Goal: Information Seeking & Learning: Learn about a topic

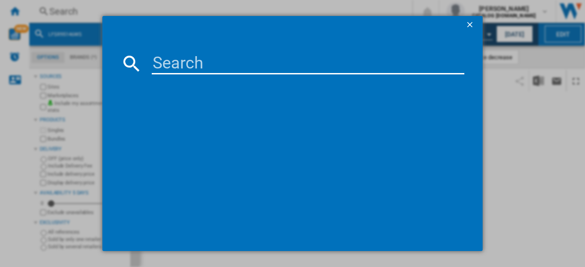
type input "IBX64200CB"
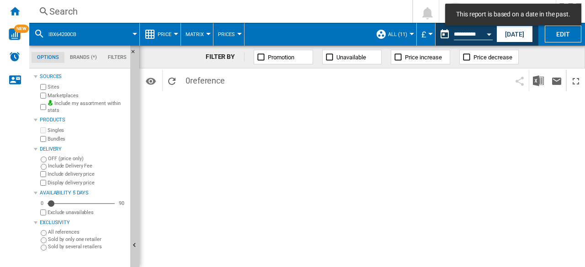
click at [58, 9] on div "Search" at bounding box center [218, 11] width 339 height 13
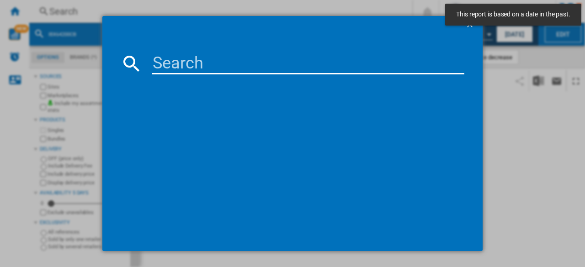
click at [535, 118] on div at bounding box center [292, 133] width 585 height 267
click at [508, 33] on div at bounding box center [292, 133] width 585 height 267
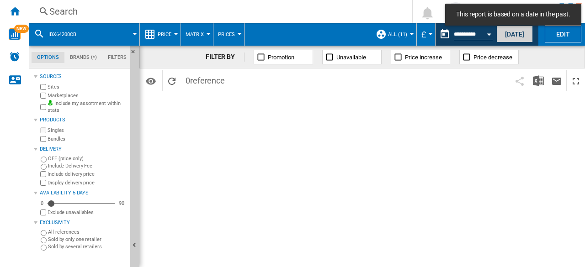
click at [516, 37] on button "[DATE]" at bounding box center [514, 34] width 37 height 17
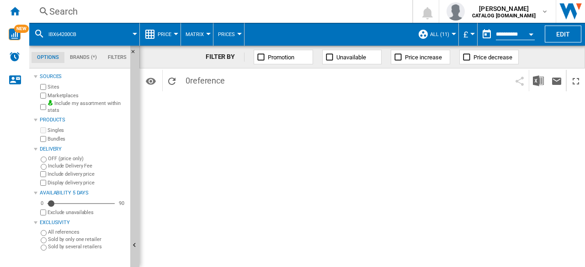
click at [57, 11] on div "Search" at bounding box center [218, 11] width 339 height 13
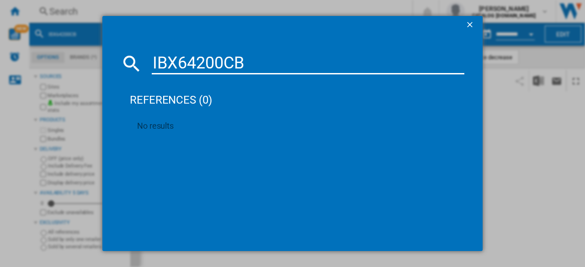
type input "IBX64200CB"
click at [468, 24] on ng-md-icon "getI18NText('BUTTONS.CLOSE_DIALOG')" at bounding box center [470, 25] width 11 height 11
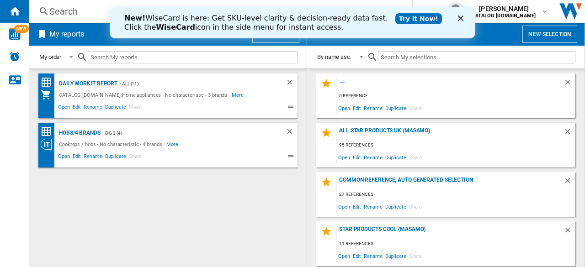
click at [80, 83] on div "Daily WorkIt report" at bounding box center [87, 83] width 61 height 11
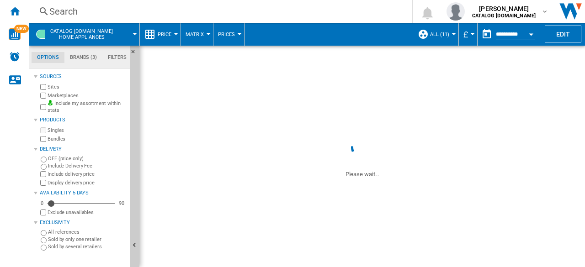
click at [82, 14] on div "Search" at bounding box center [218, 11] width 339 height 13
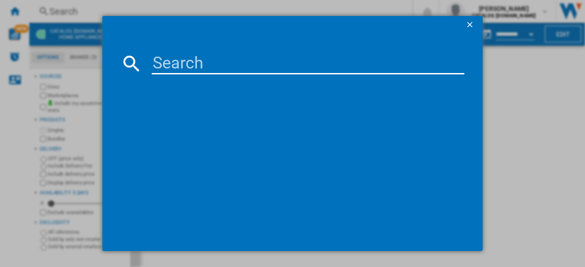
click at [213, 65] on input at bounding box center [308, 64] width 313 height 22
paste input "IBX64200CB"
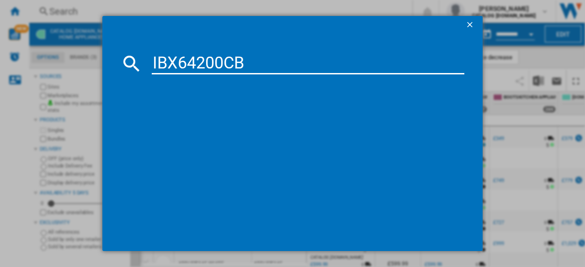
type input "IBX64200CB"
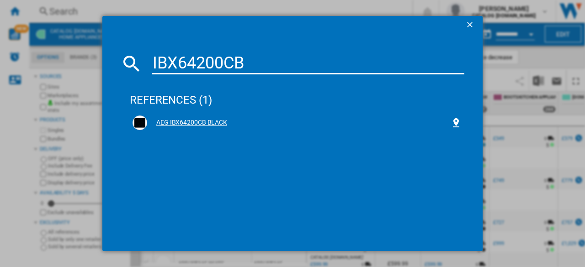
click at [204, 118] on div "AEG IBX64200CB BLACK" at bounding box center [298, 122] width 303 height 9
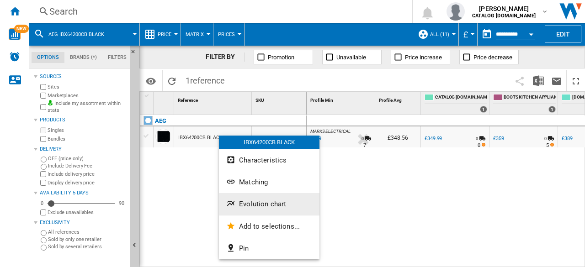
click at [250, 200] on span "Evolution chart" at bounding box center [262, 204] width 47 height 8
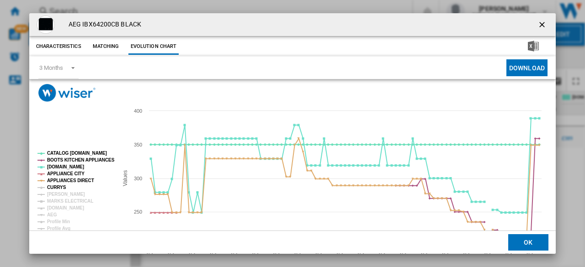
click at [57, 188] on tspan "CURRYS" at bounding box center [56, 187] width 19 height 5
click at [59, 194] on tspan "JOHN LEWIS" at bounding box center [66, 194] width 38 height 5
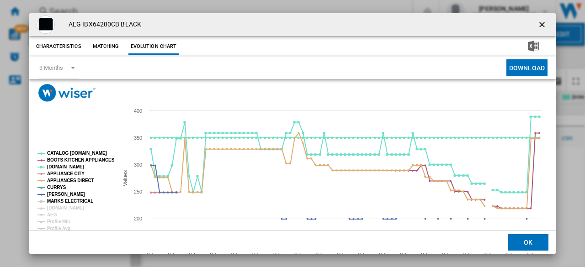
click at [59, 200] on tspan "MARKS ELECTRICAL" at bounding box center [70, 201] width 46 height 5
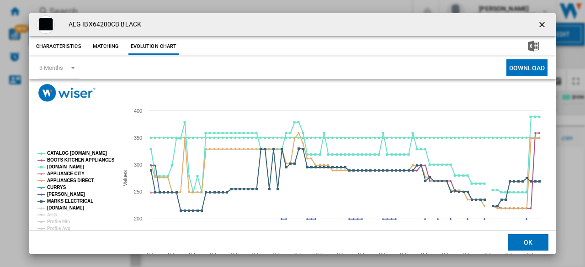
click at [58, 208] on tspan "AMAZON.CO.UK" at bounding box center [65, 208] width 37 height 5
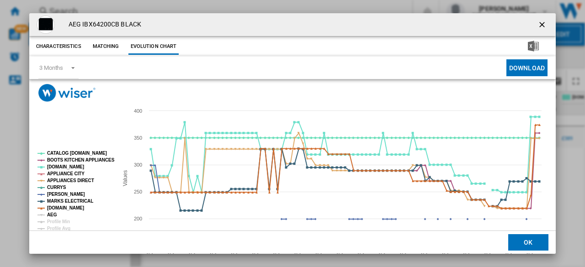
click at [54, 216] on tspan "AEG" at bounding box center [52, 215] width 10 height 5
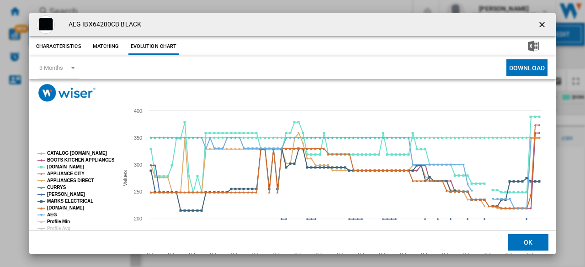
click at [55, 222] on tspan "Profile Min" at bounding box center [58, 221] width 23 height 5
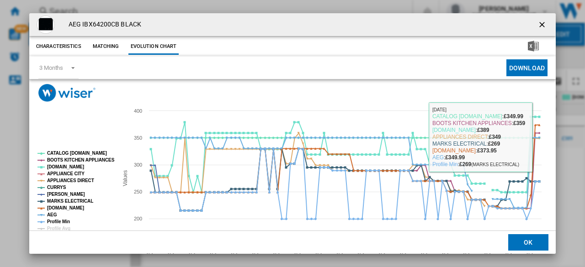
click at [537, 23] on ng-md-icon "getI18NText('BUTTONS.CLOSE_DIALOG')" at bounding box center [542, 25] width 11 height 11
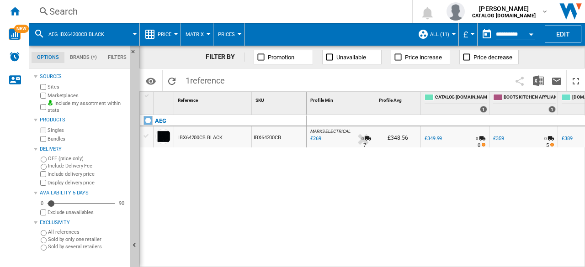
click at [318, 143] on div "£269" at bounding box center [315, 138] width 12 height 9
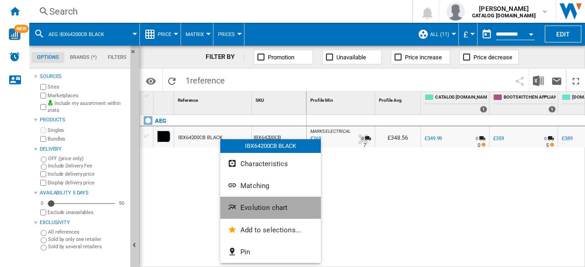
click at [267, 201] on button "Evolution chart" at bounding box center [270, 208] width 101 height 22
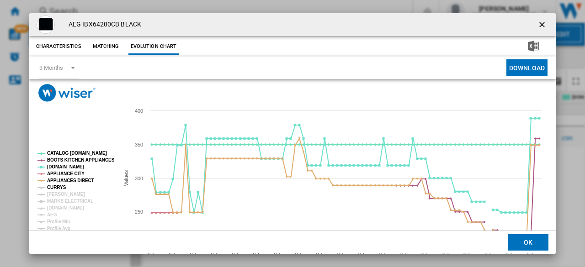
click at [54, 187] on tspan "CURRYS" at bounding box center [56, 187] width 19 height 5
click at [57, 194] on tspan "JOHN LEWIS" at bounding box center [66, 194] width 38 height 5
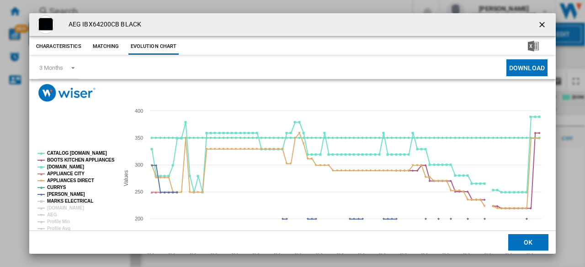
click at [58, 201] on tspan "MARKS ELECTRICAL" at bounding box center [70, 201] width 46 height 5
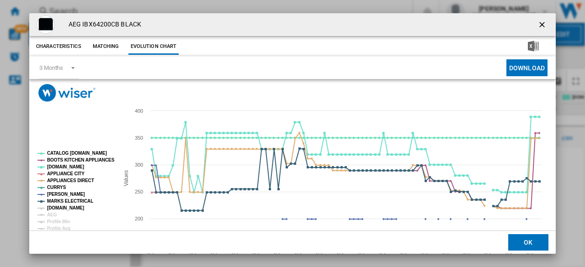
click at [56, 209] on tspan "AMAZON.CO.UK" at bounding box center [65, 208] width 37 height 5
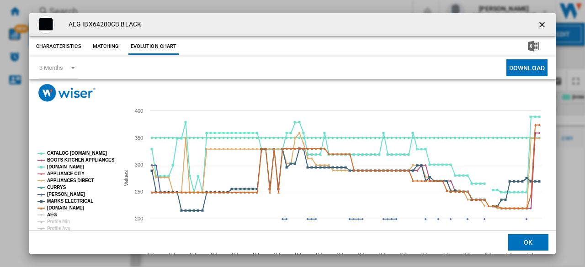
click at [53, 213] on tspan "AEG" at bounding box center [52, 215] width 10 height 5
click at [58, 223] on tspan "Profile Min" at bounding box center [58, 221] width 23 height 5
